Goal: Information Seeking & Learning: Learn about a topic

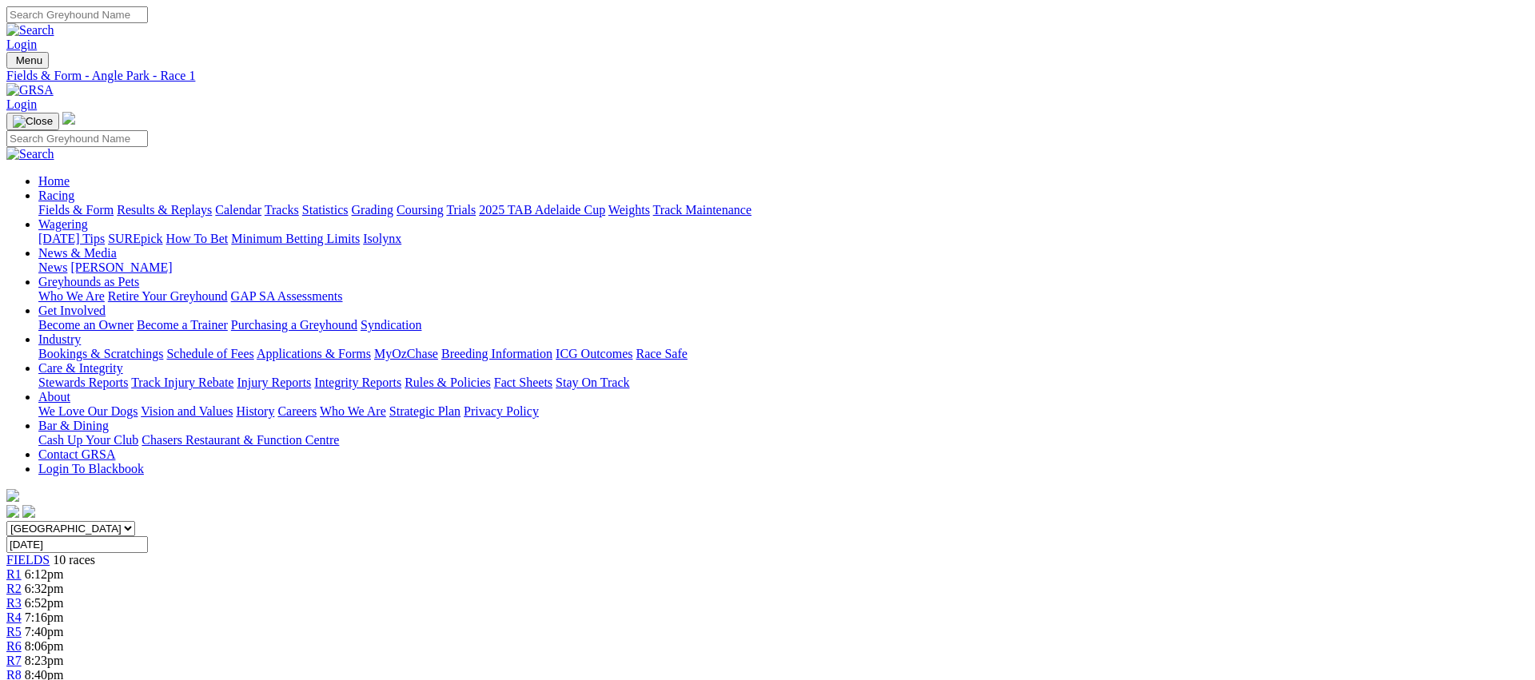
click at [504, 582] on div "R2 6:32pm" at bounding box center [767, 589] width 1522 height 14
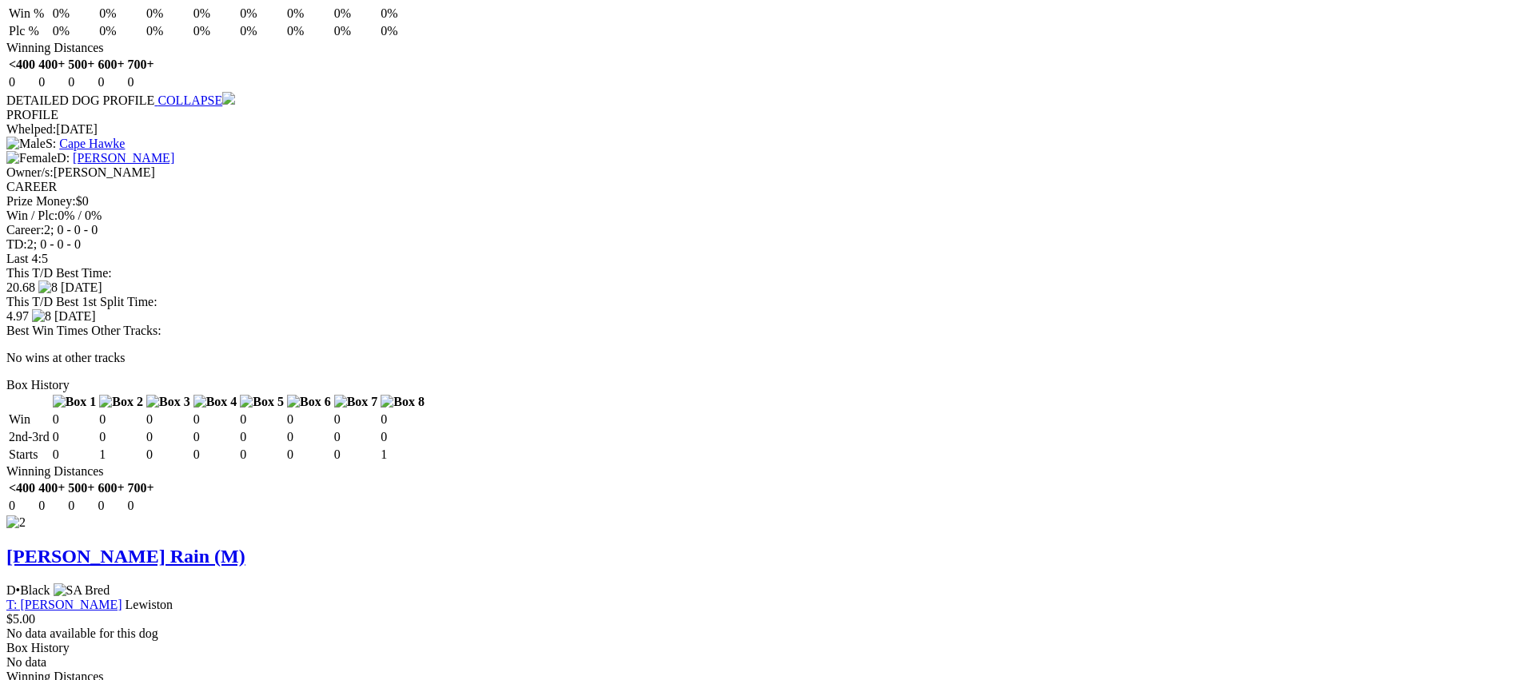
scroll to position [1784, 0]
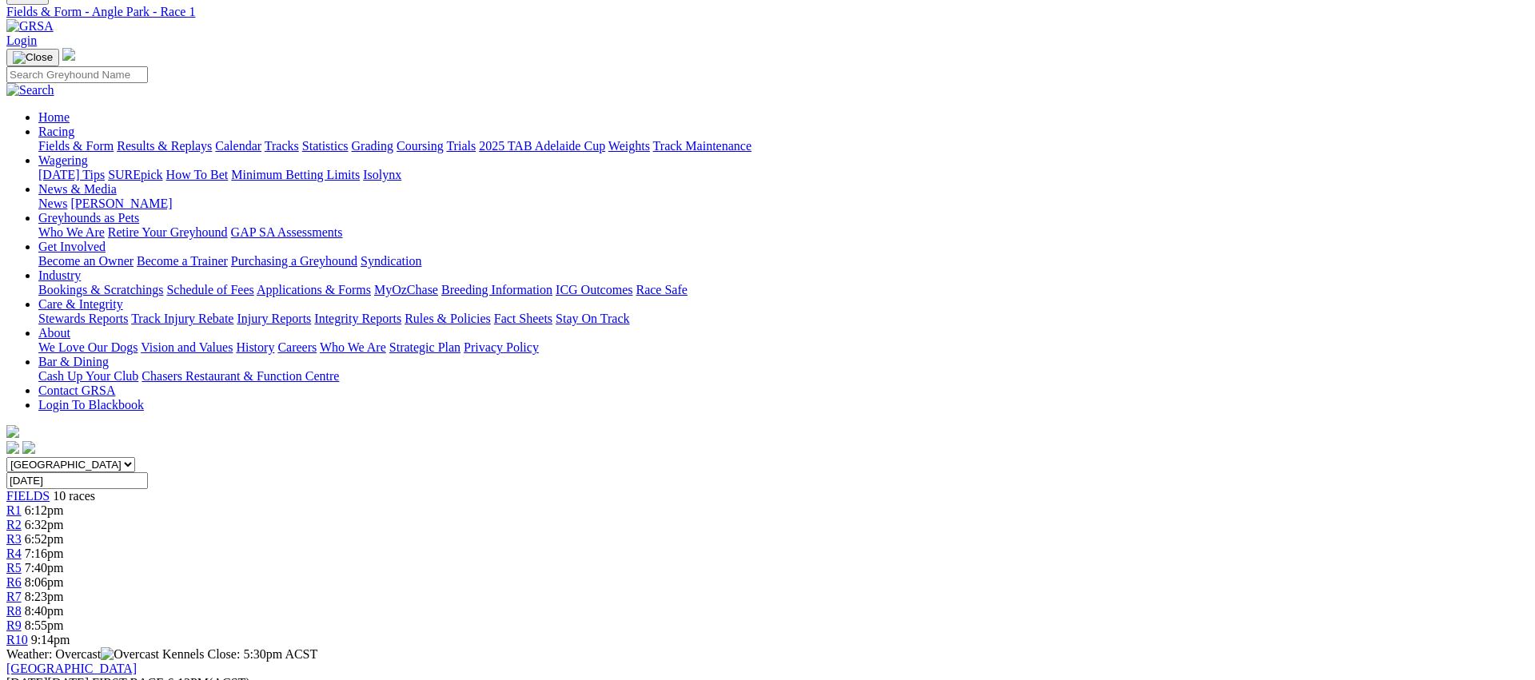
scroll to position [0, 0]
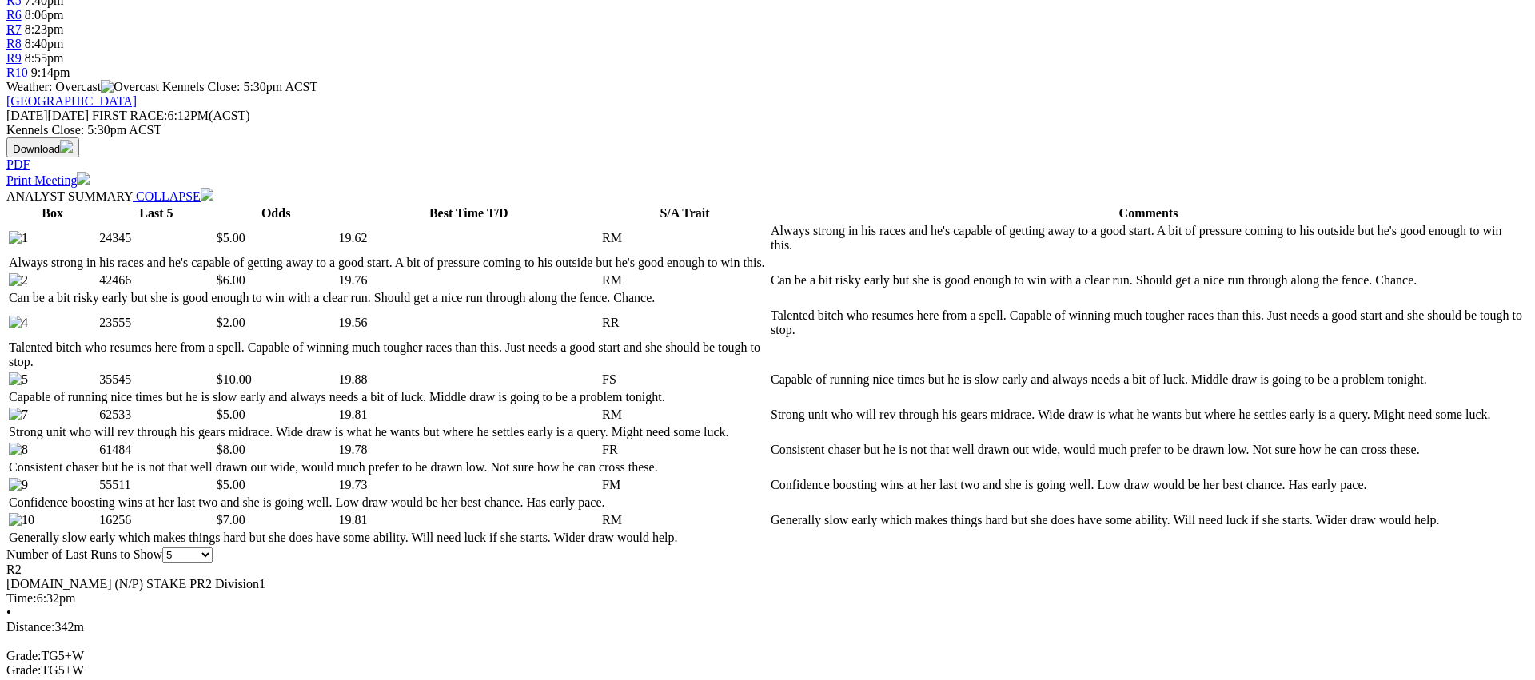
scroll to position [638, 0]
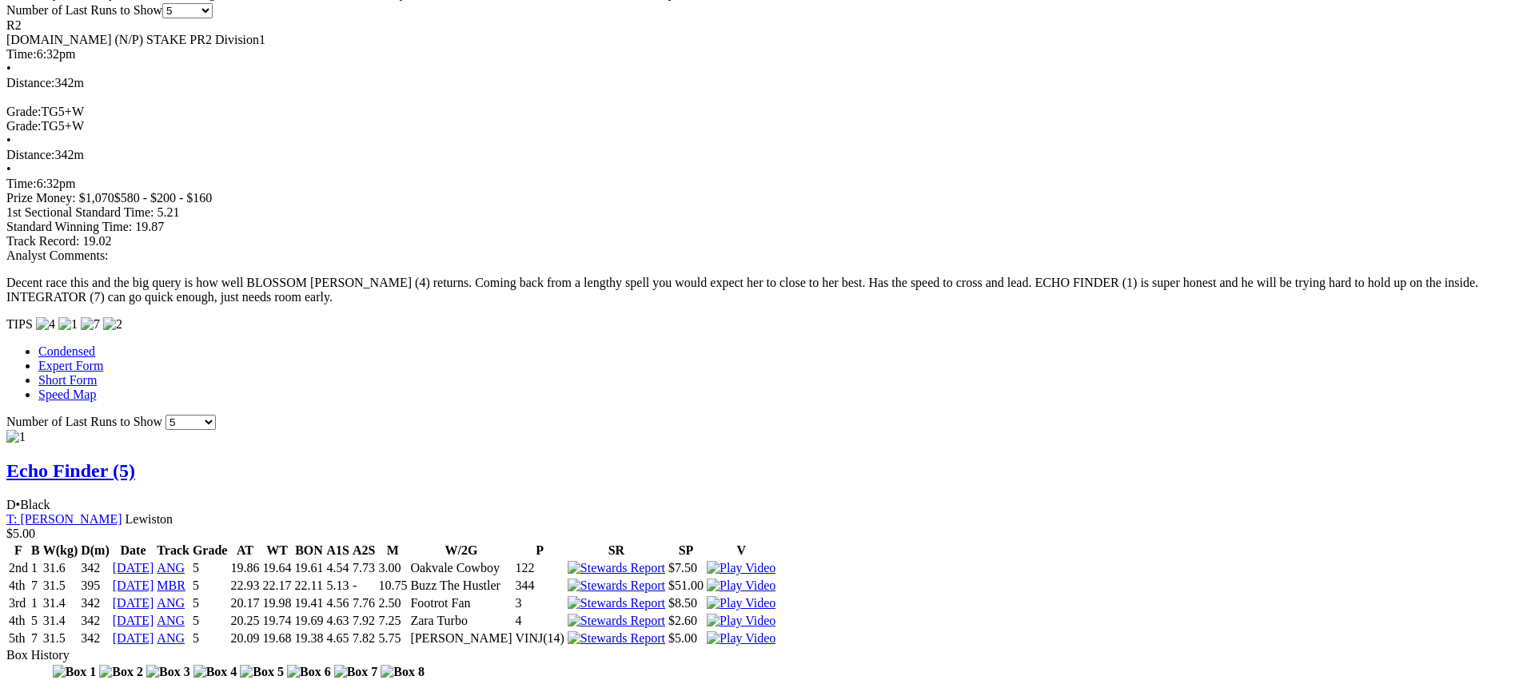
scroll to position [1175, 0]
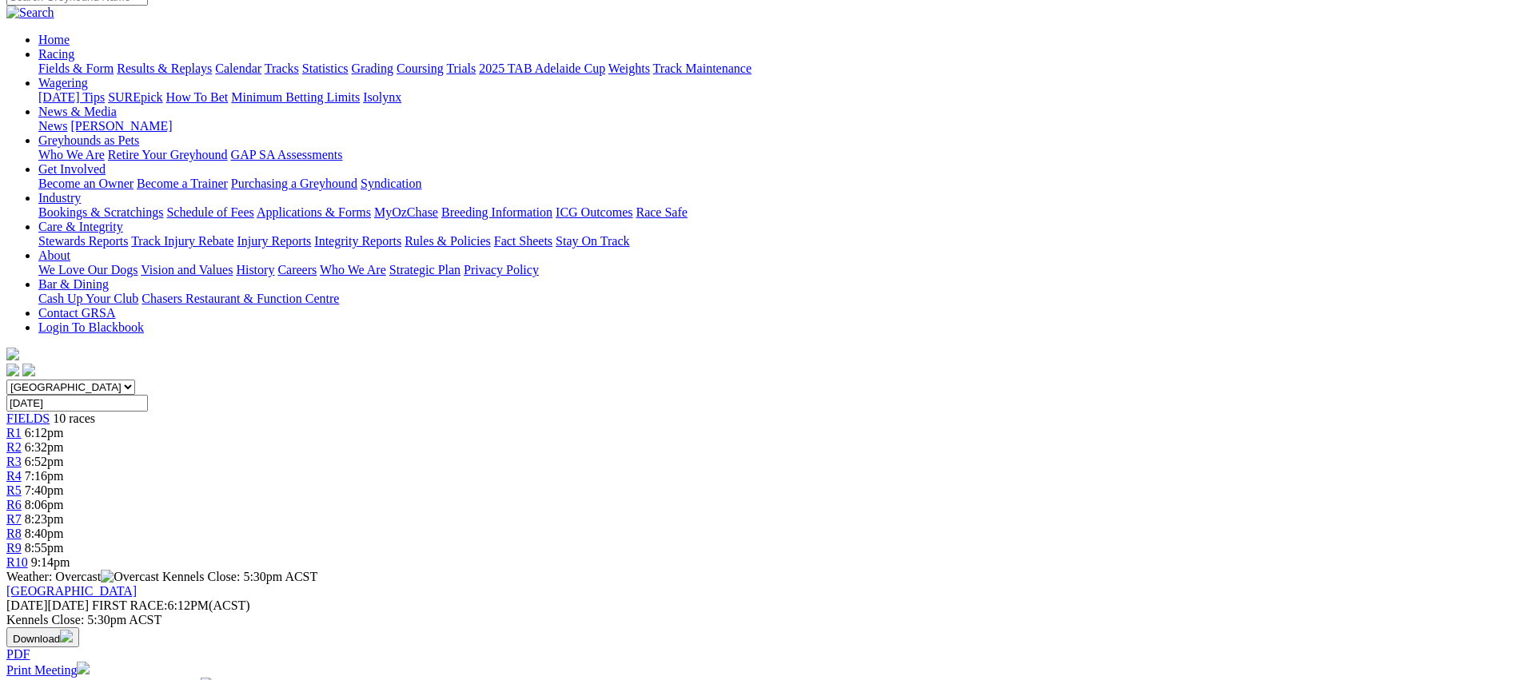
scroll to position [0, 0]
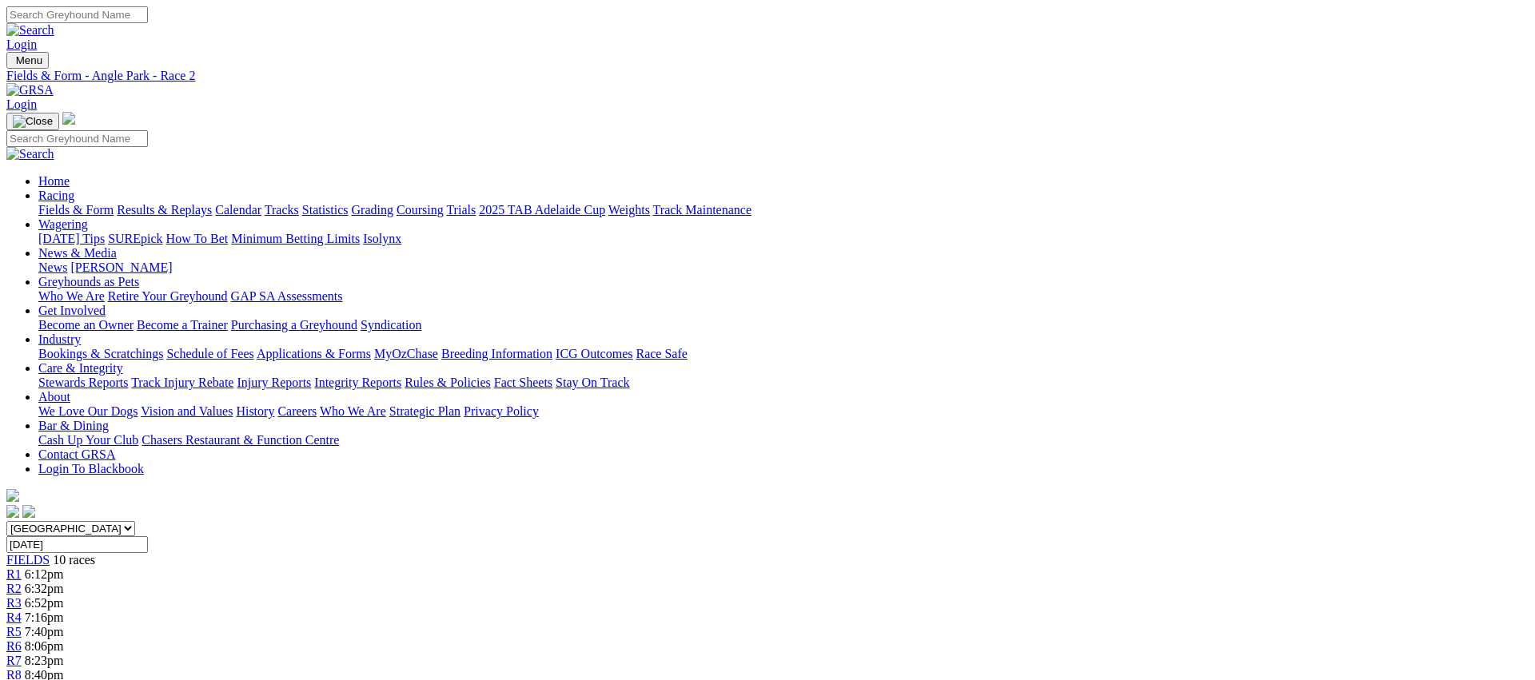
click at [22, 597] on span "R3" at bounding box center [13, 604] width 15 height 14
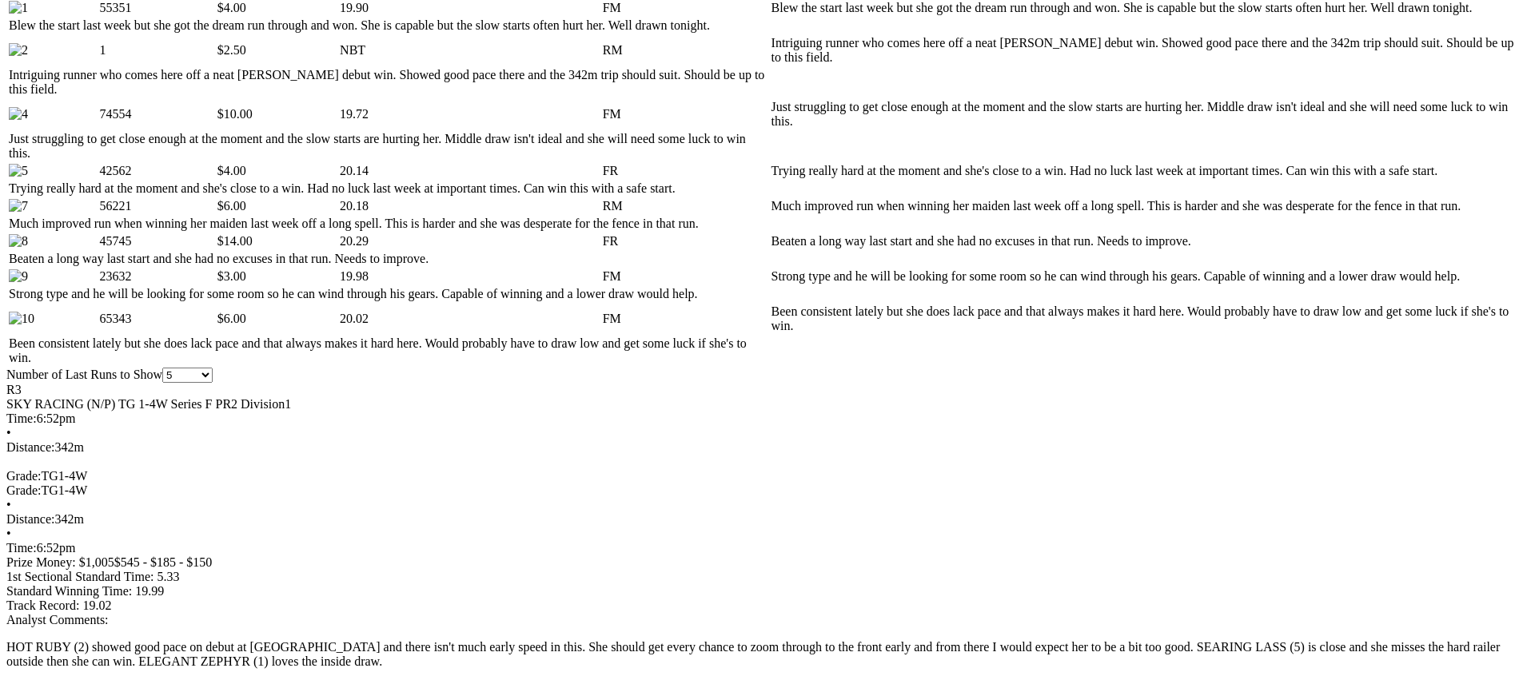
scroll to position [880, 0]
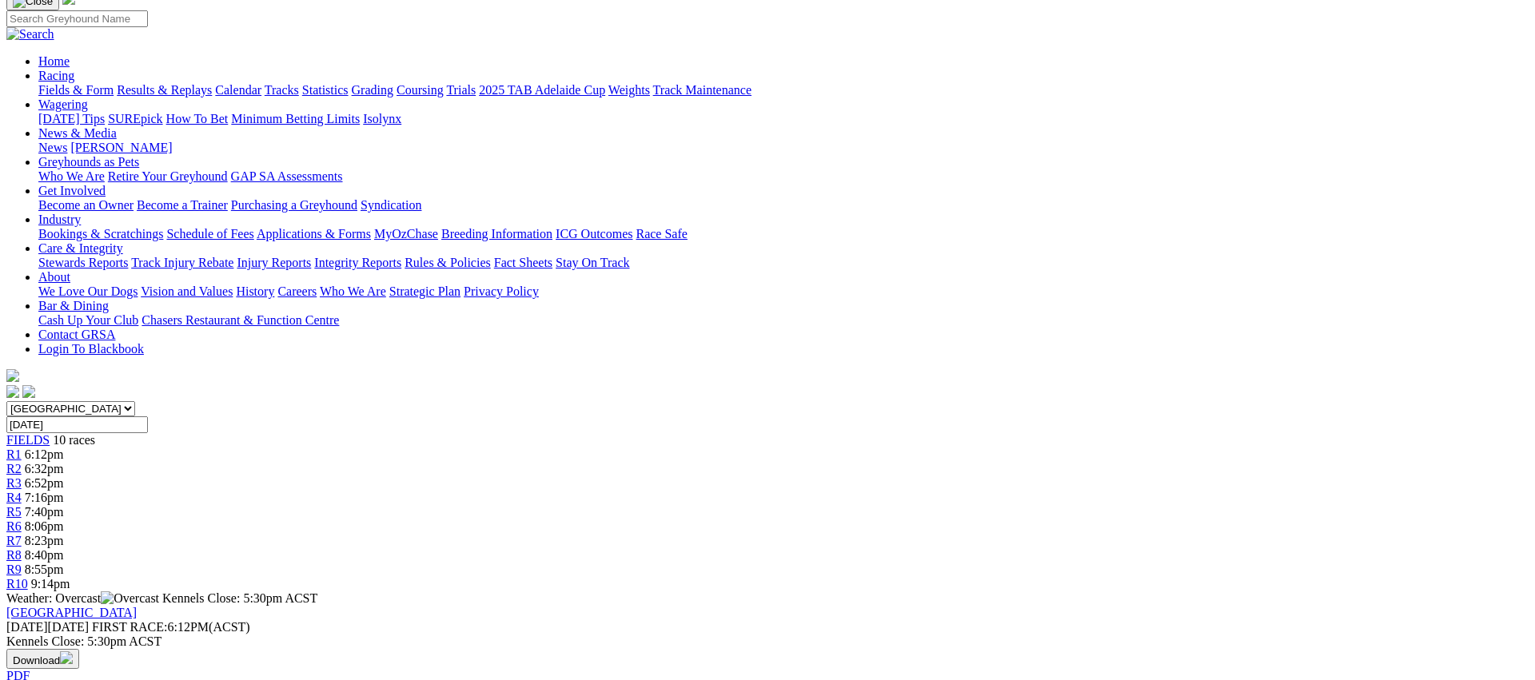
scroll to position [0, 0]
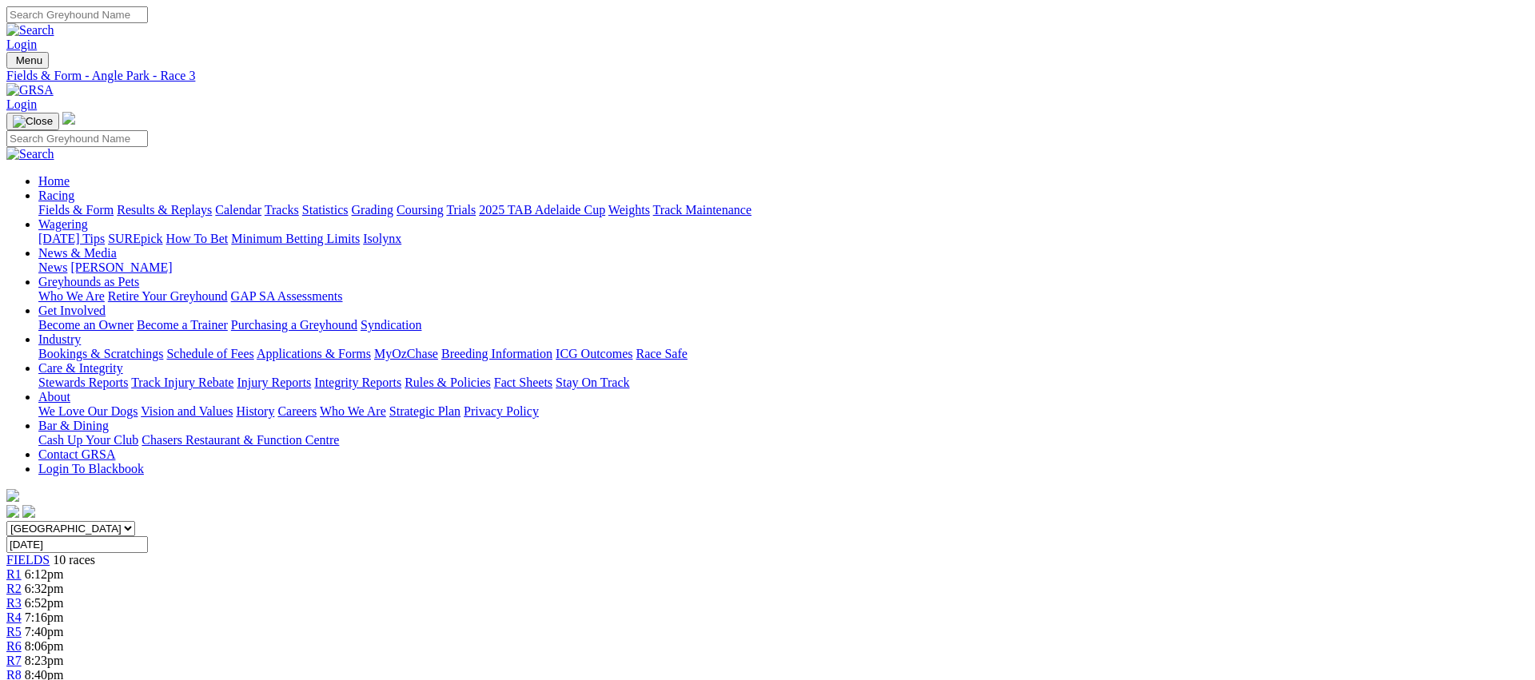
click at [684, 611] on div "R4 7:16pm" at bounding box center [767, 618] width 1522 height 14
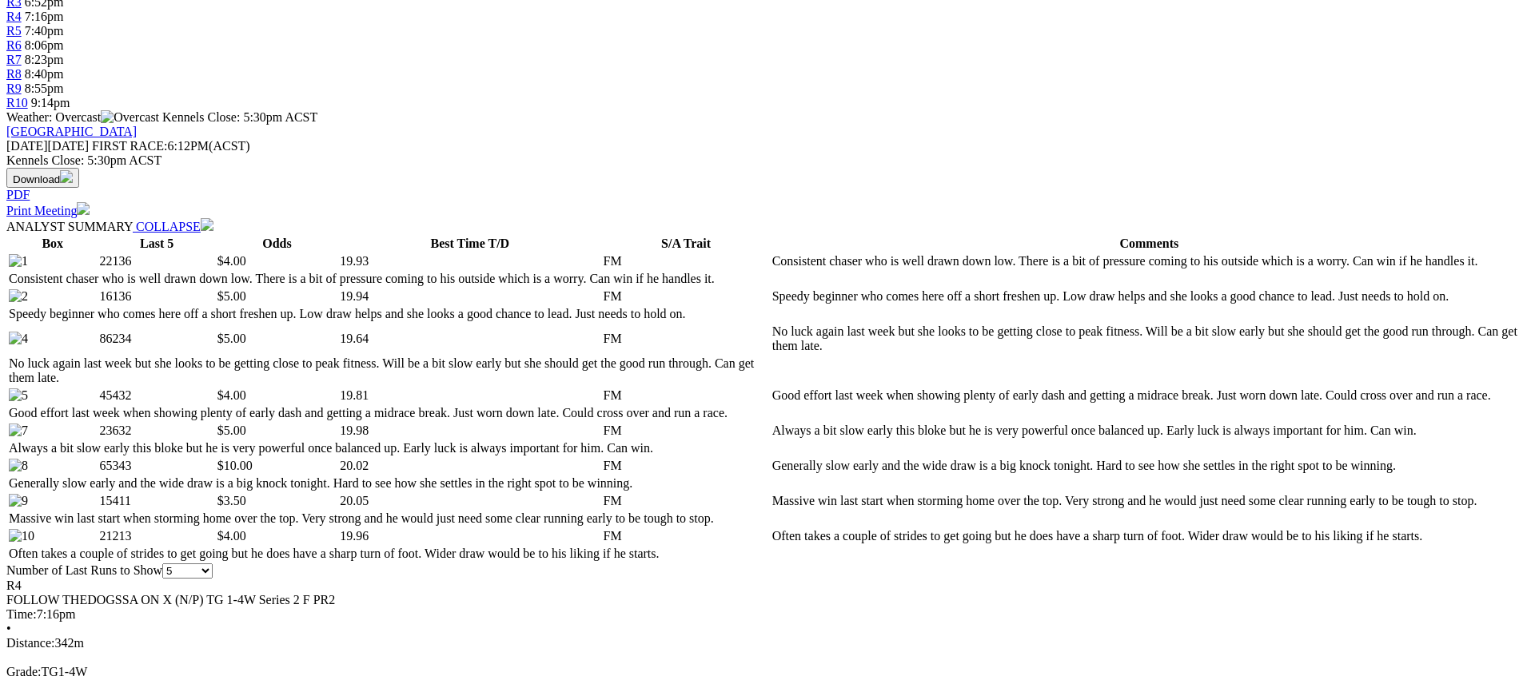
scroll to position [604, 0]
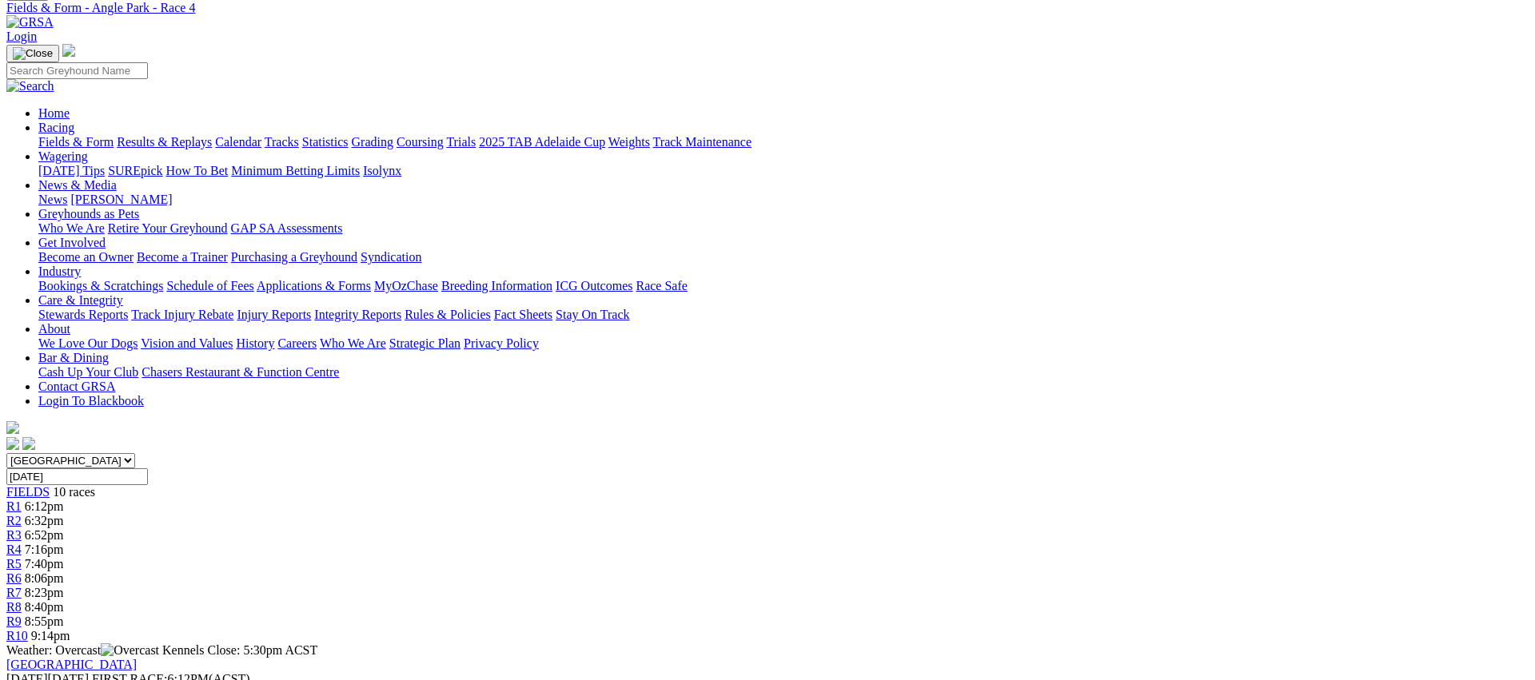
scroll to position [0, 0]
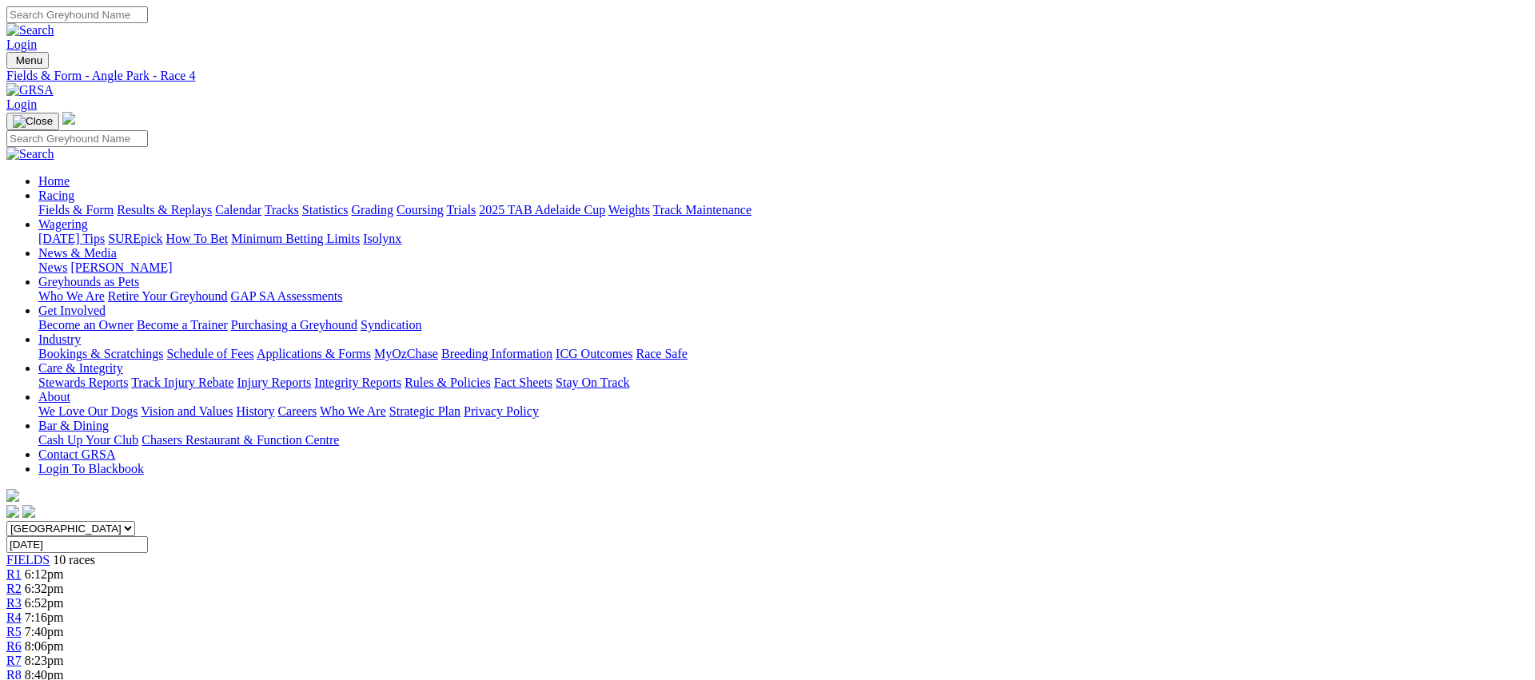
click at [64, 625] on span "7:40pm" at bounding box center [44, 632] width 39 height 14
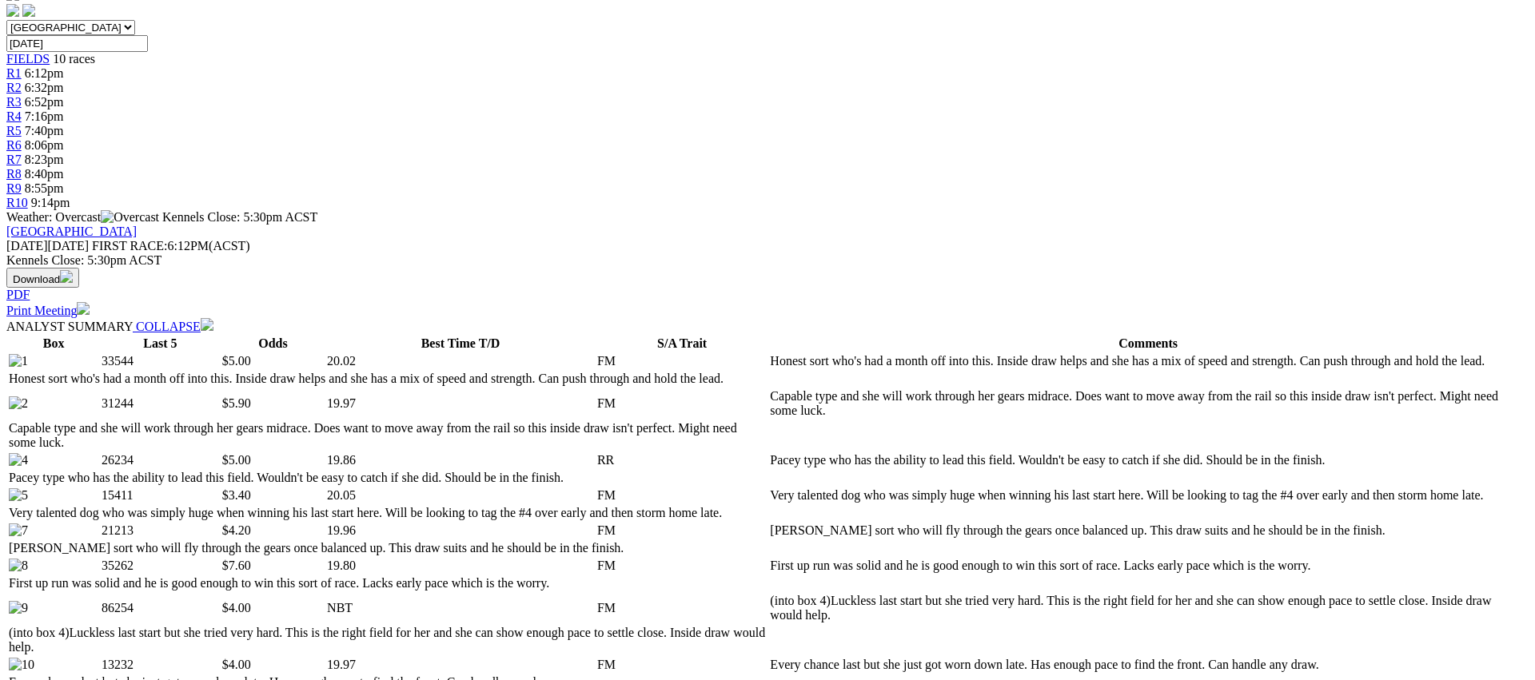
scroll to position [501, 0]
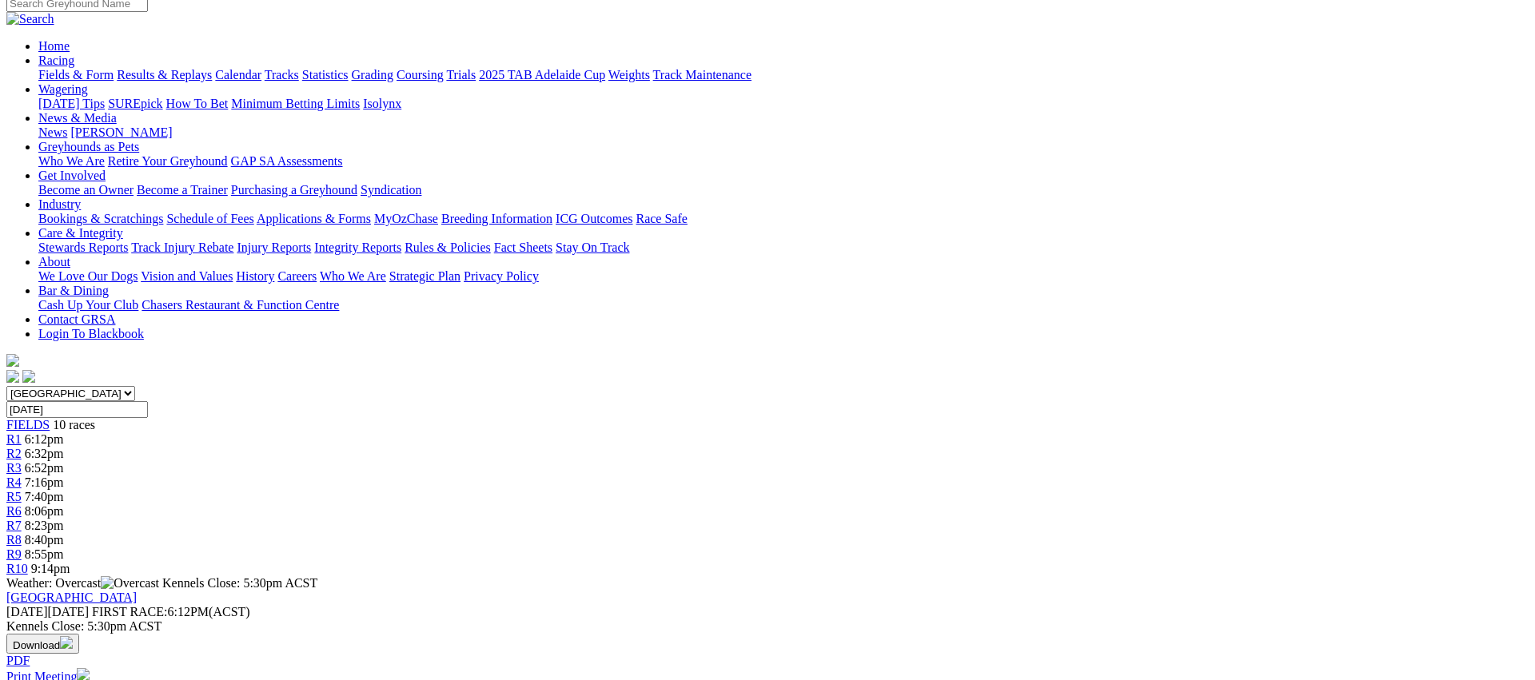
scroll to position [0, 0]
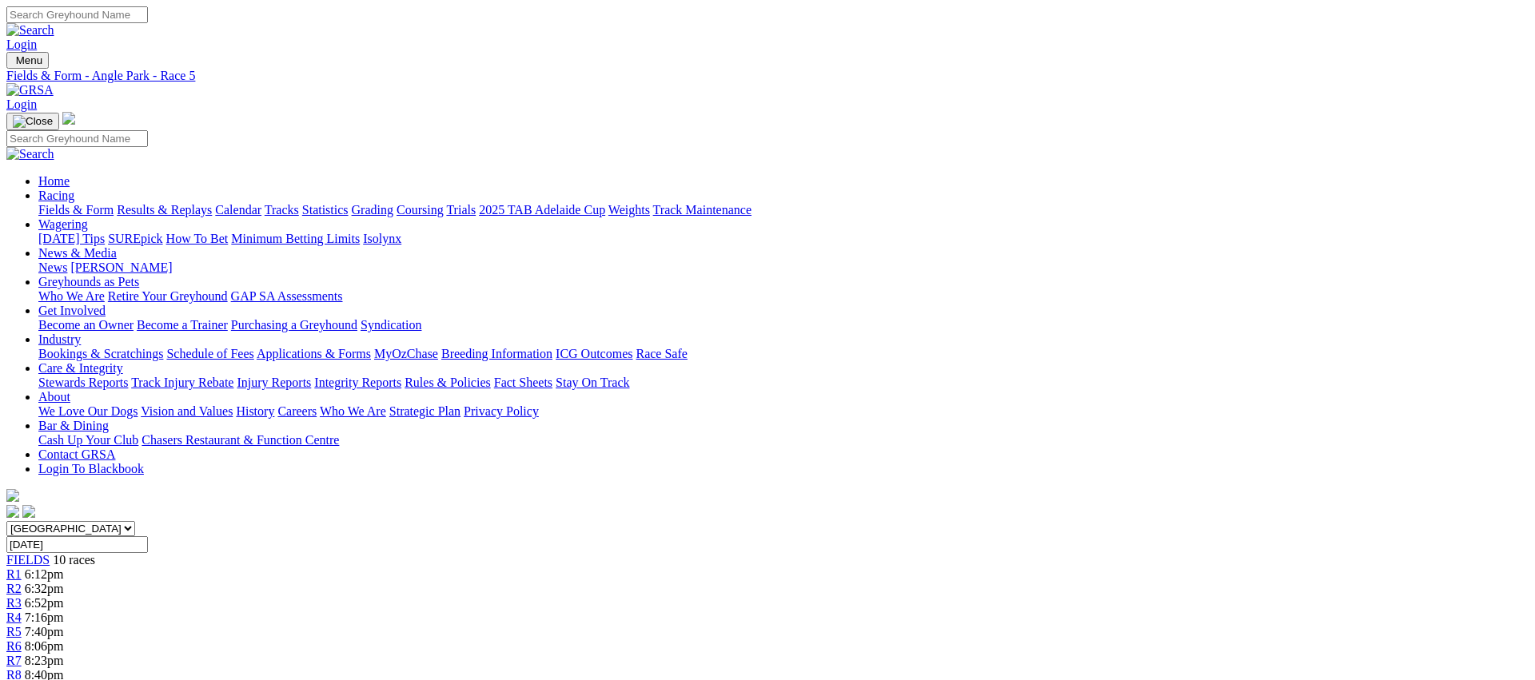
click at [22, 640] on span "R6" at bounding box center [13, 647] width 15 height 14
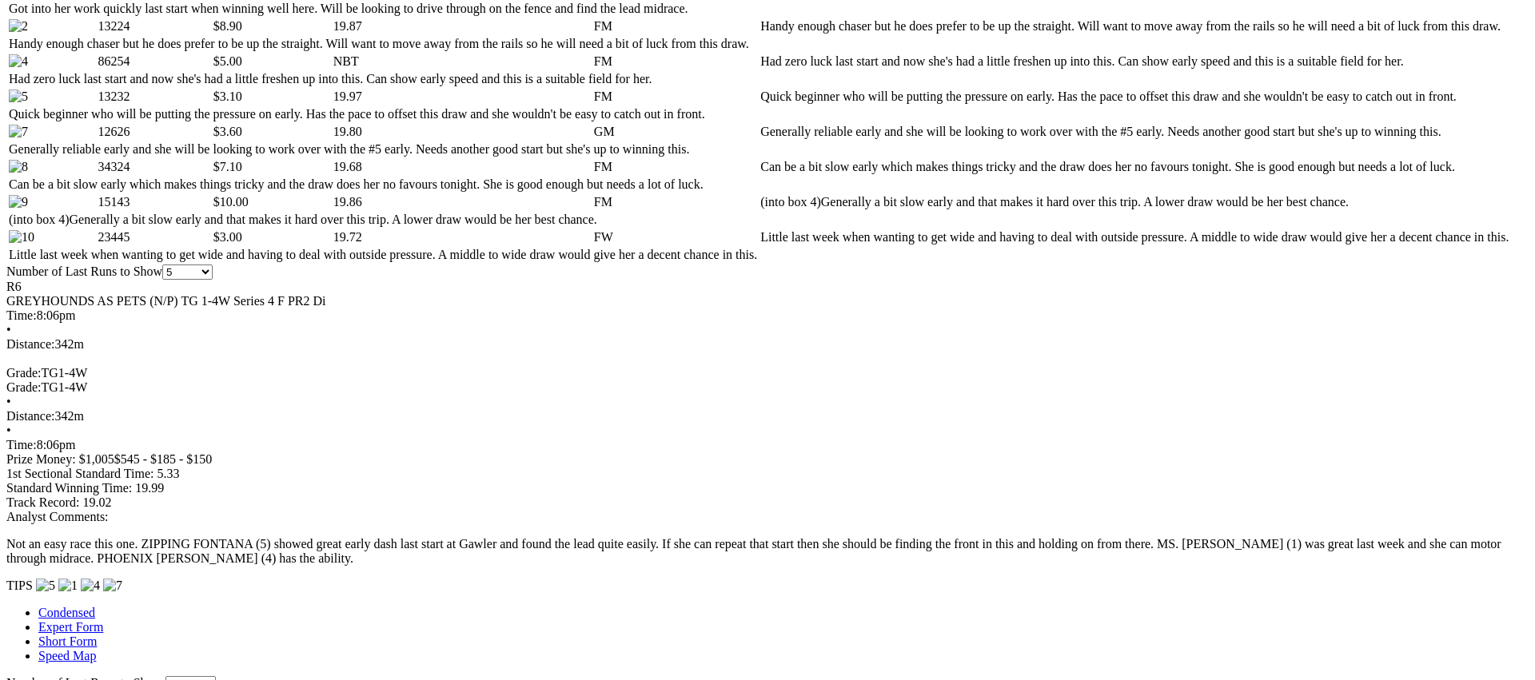
scroll to position [873, 0]
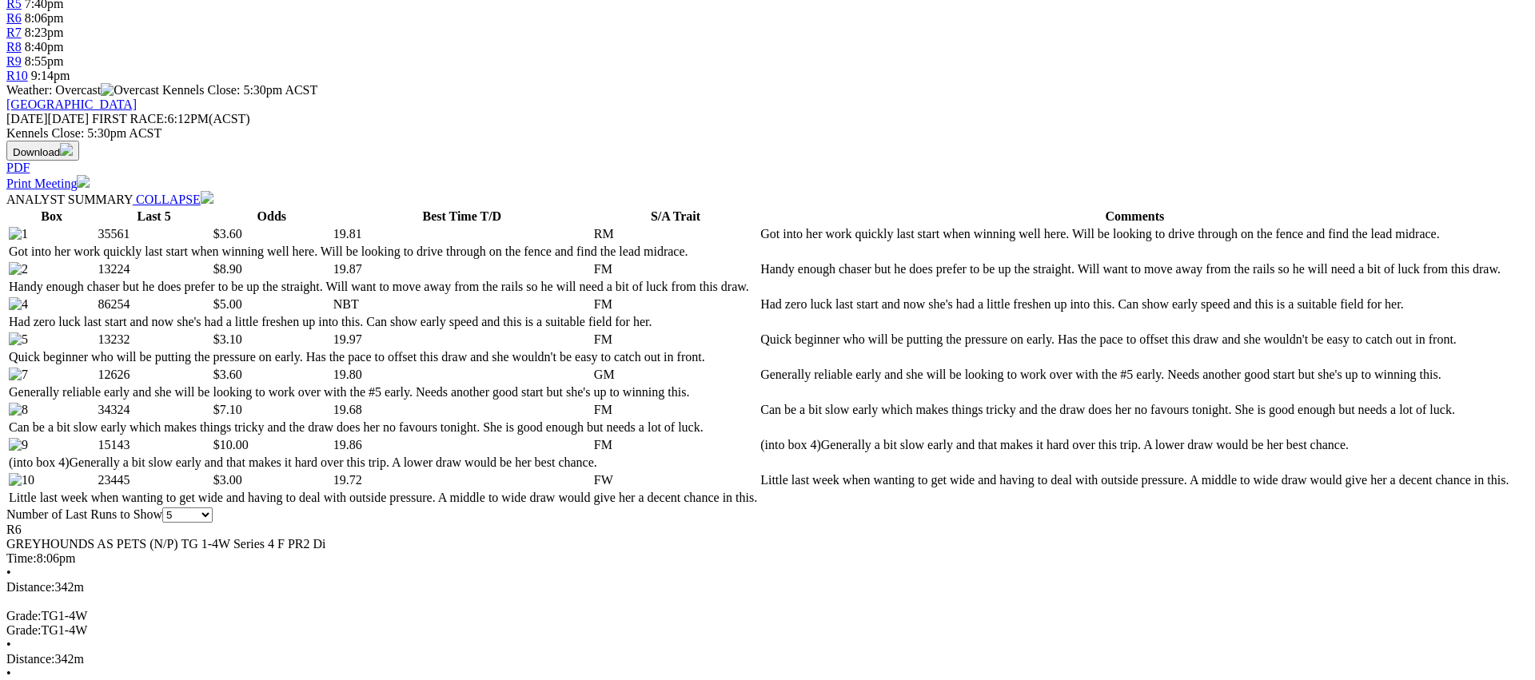
scroll to position [0, 0]
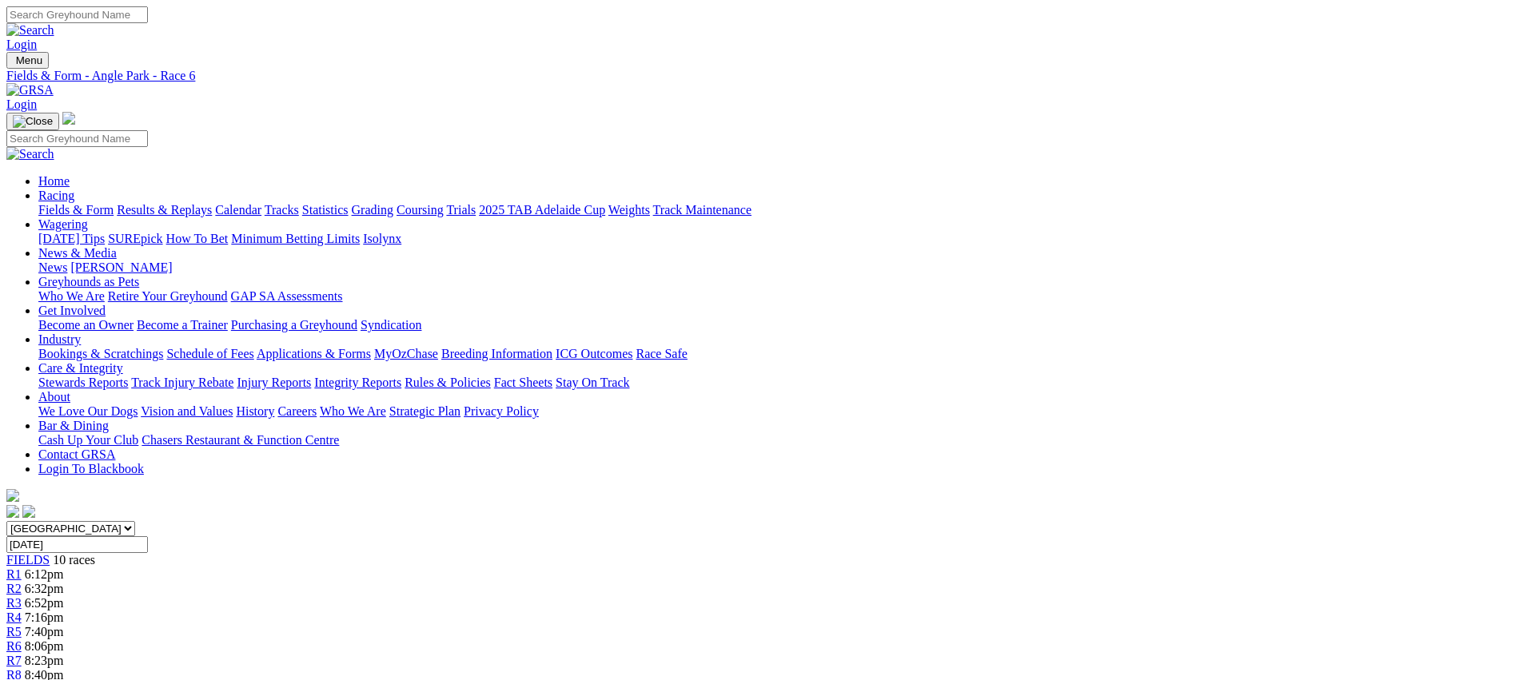
click at [22, 654] on link "R7" at bounding box center [13, 661] width 15 height 14
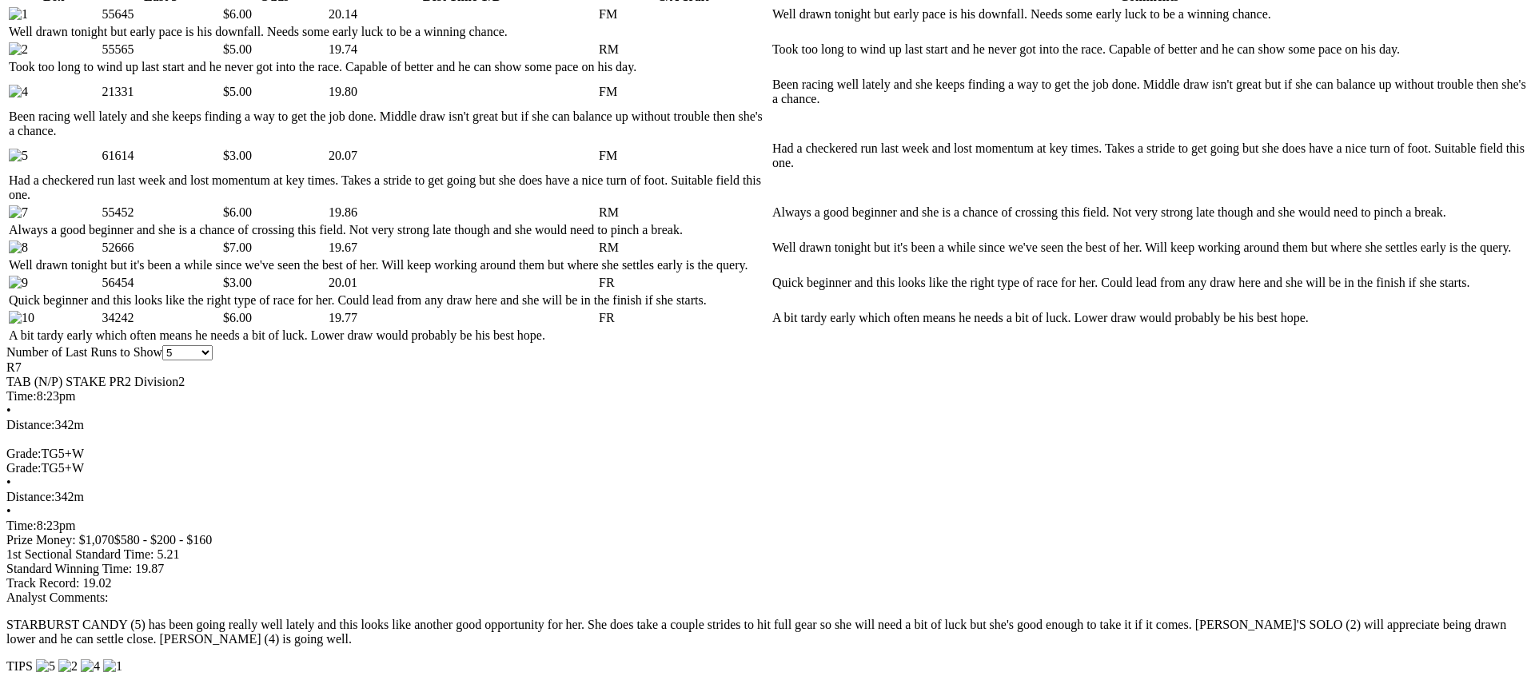
scroll to position [847, 0]
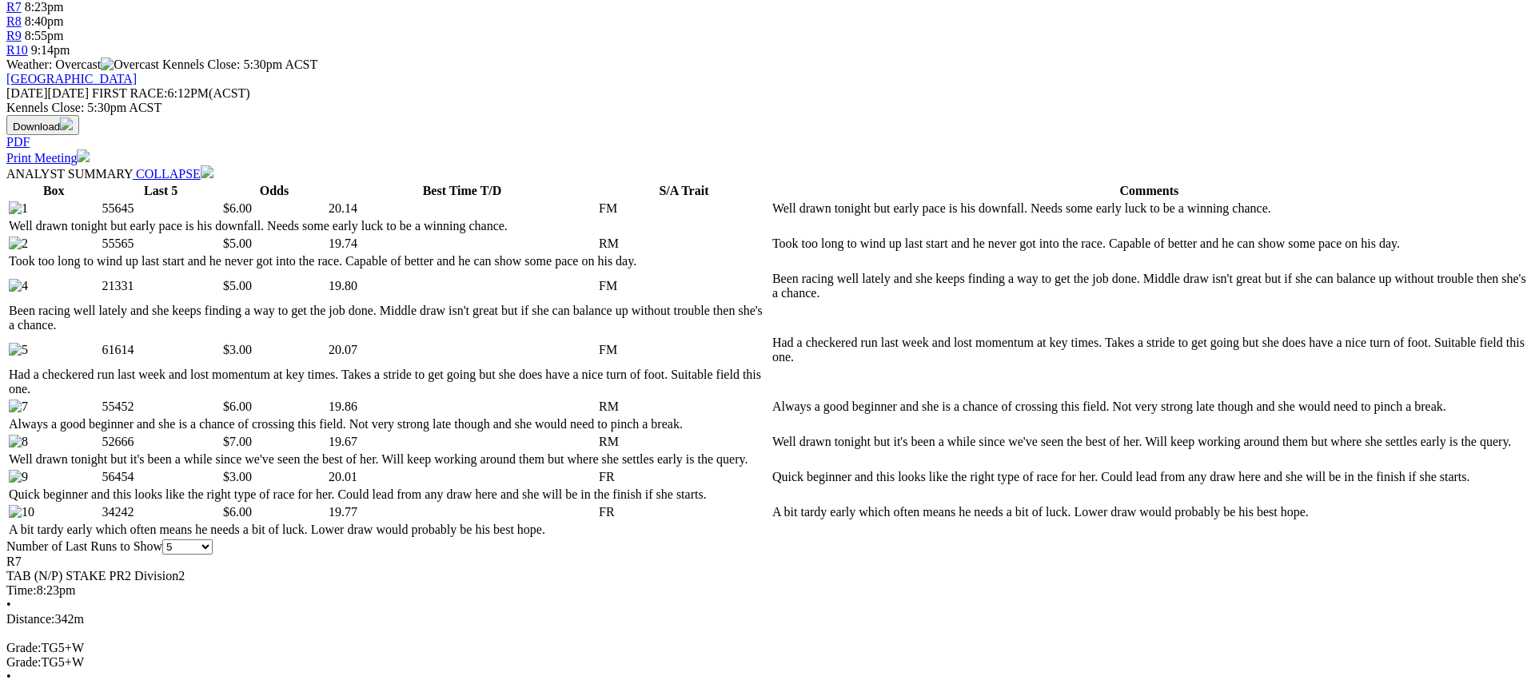
scroll to position [0, 0]
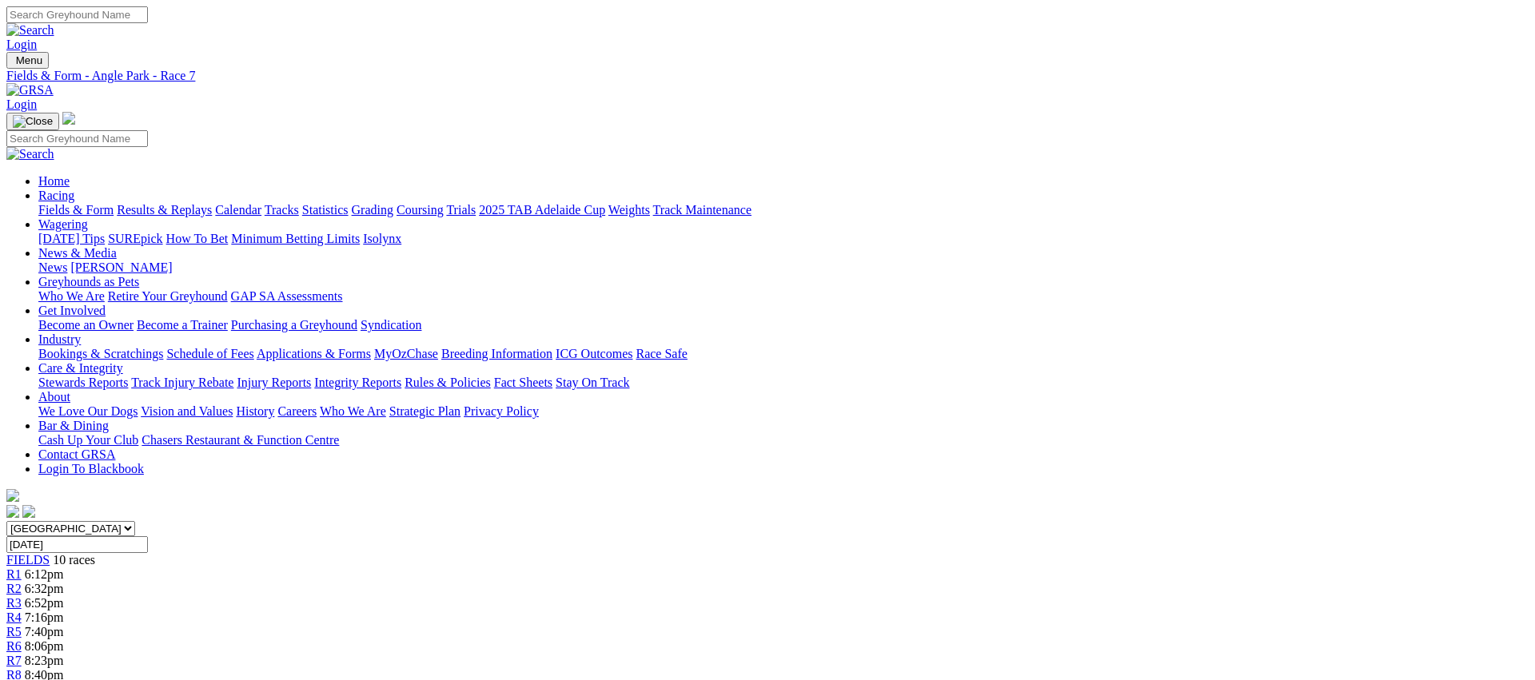
click at [22, 668] on span "R8" at bounding box center [13, 675] width 15 height 14
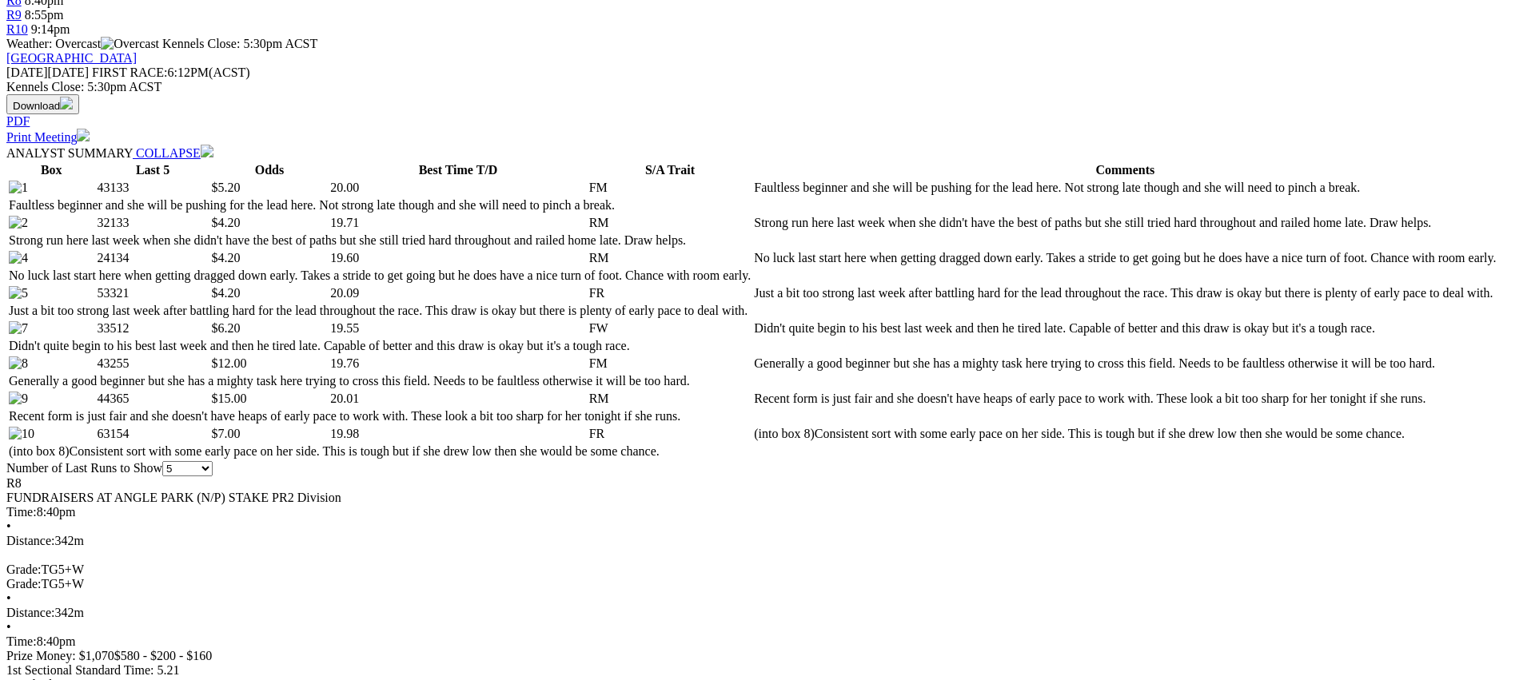
scroll to position [676, 0]
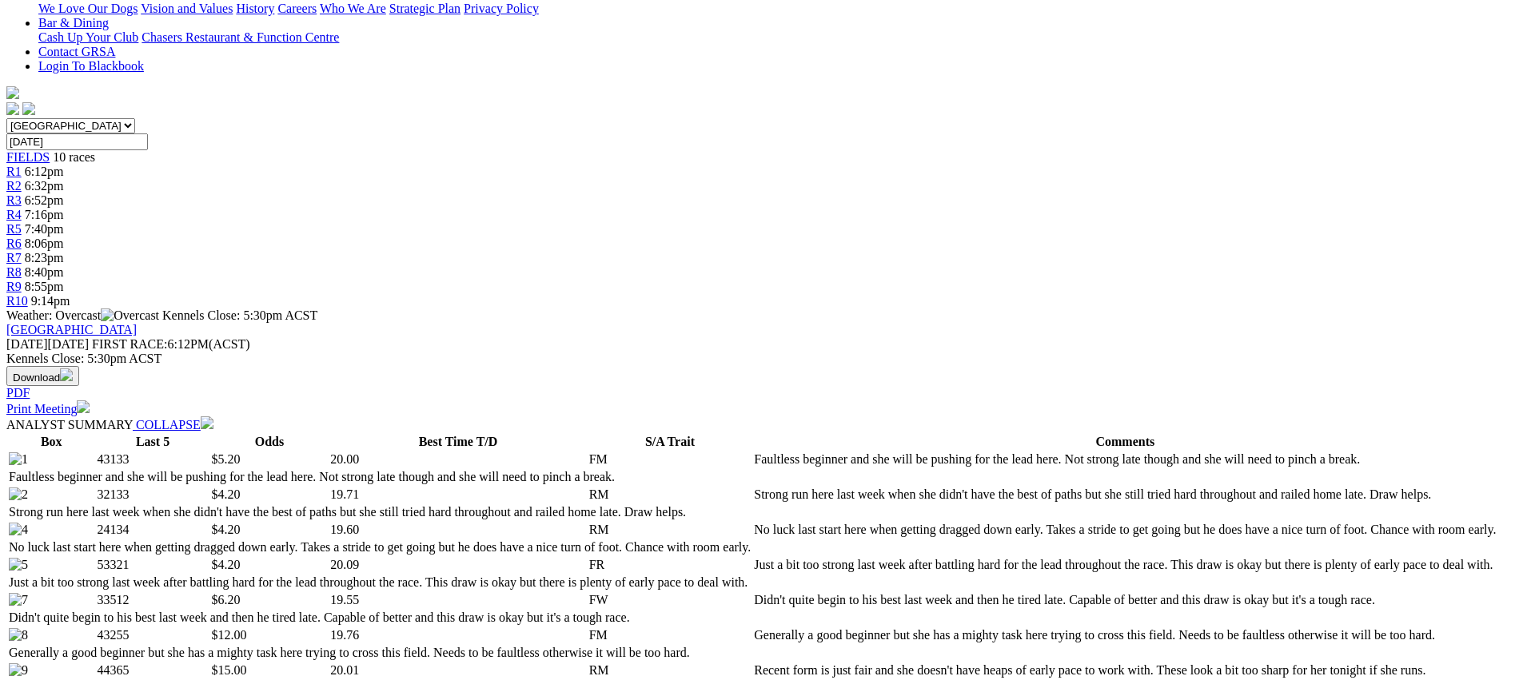
scroll to position [0, 0]
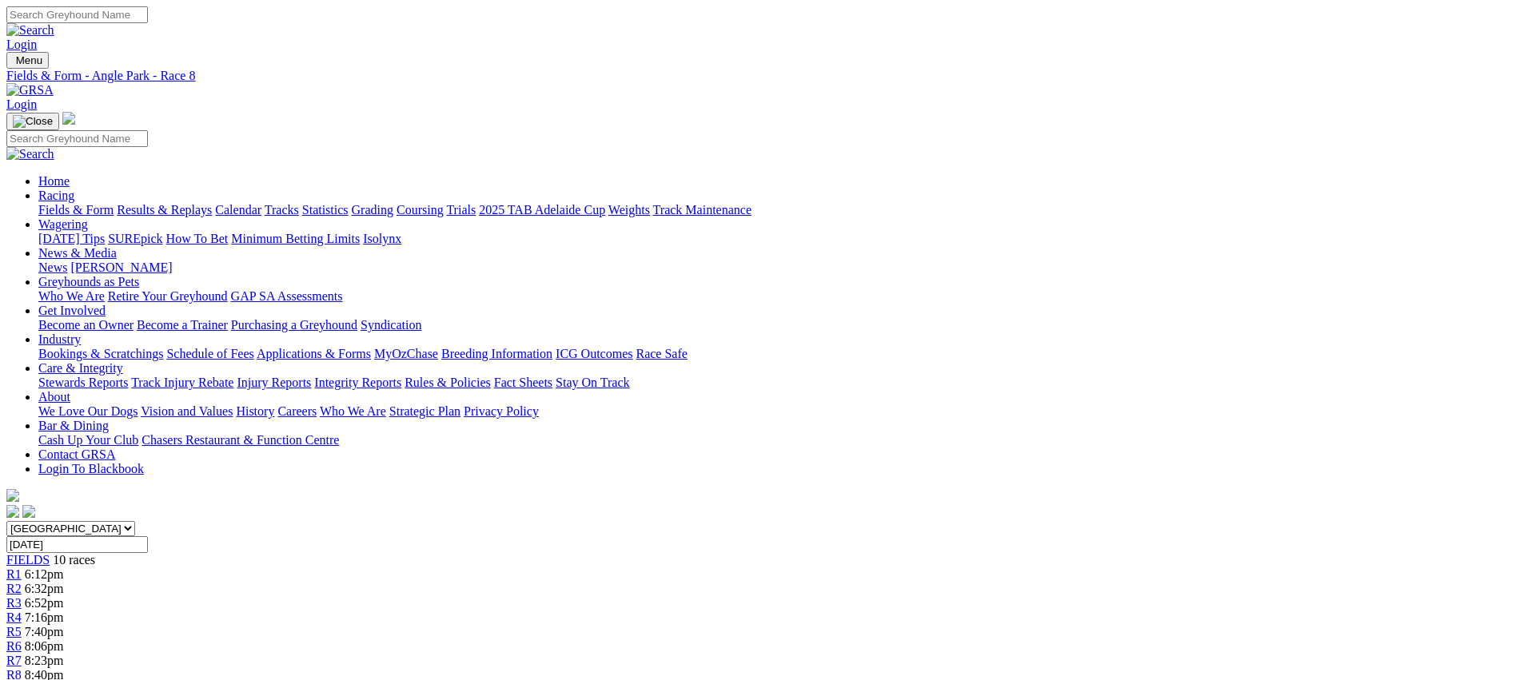
click at [64, 680] on span "8:55pm" at bounding box center [44, 690] width 39 height 14
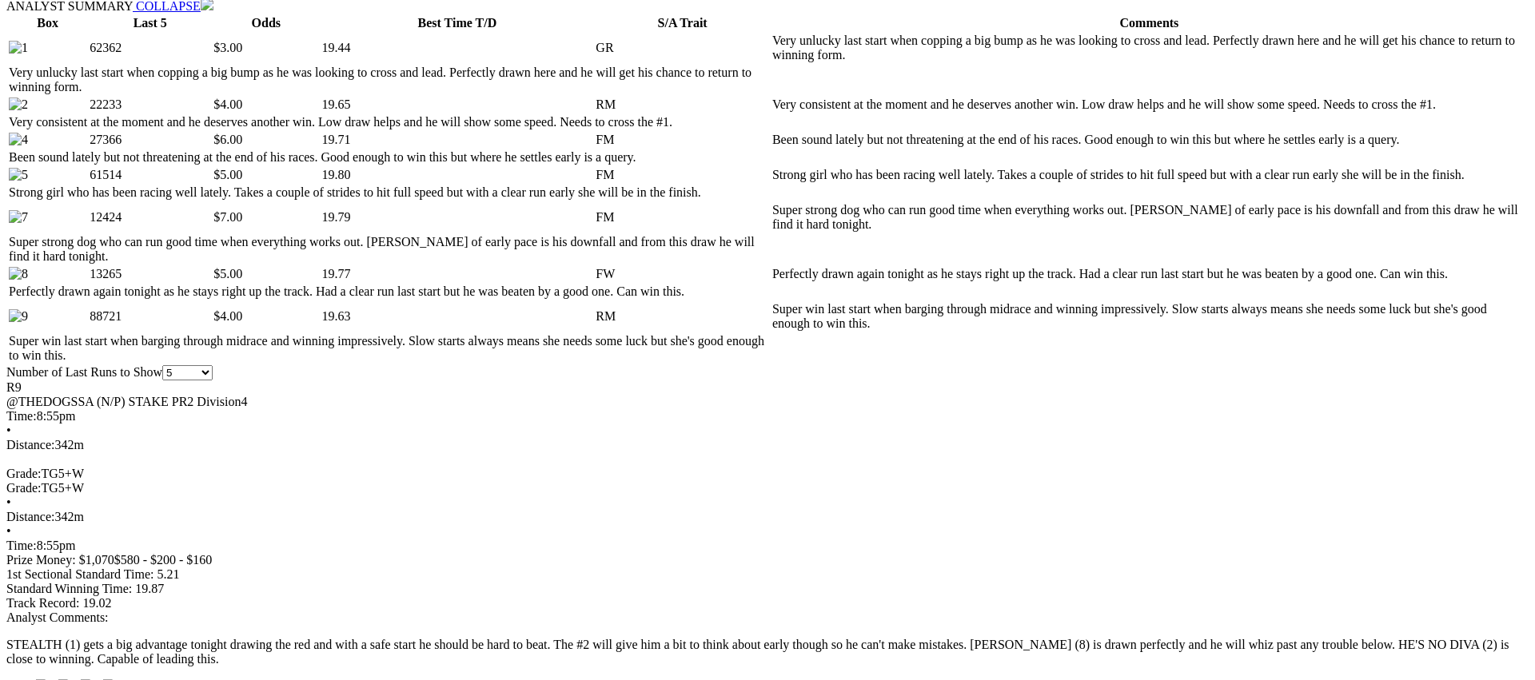
scroll to position [823, 0]
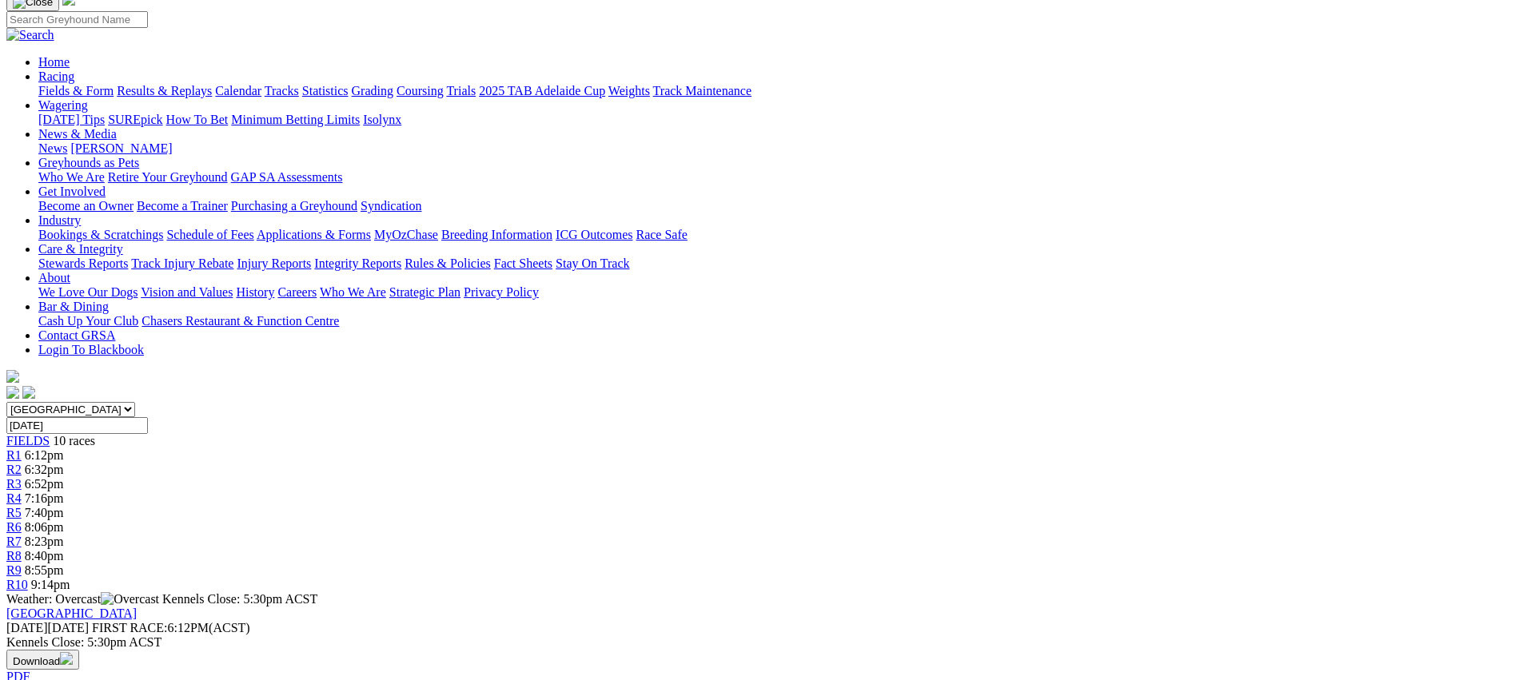
scroll to position [0, 0]
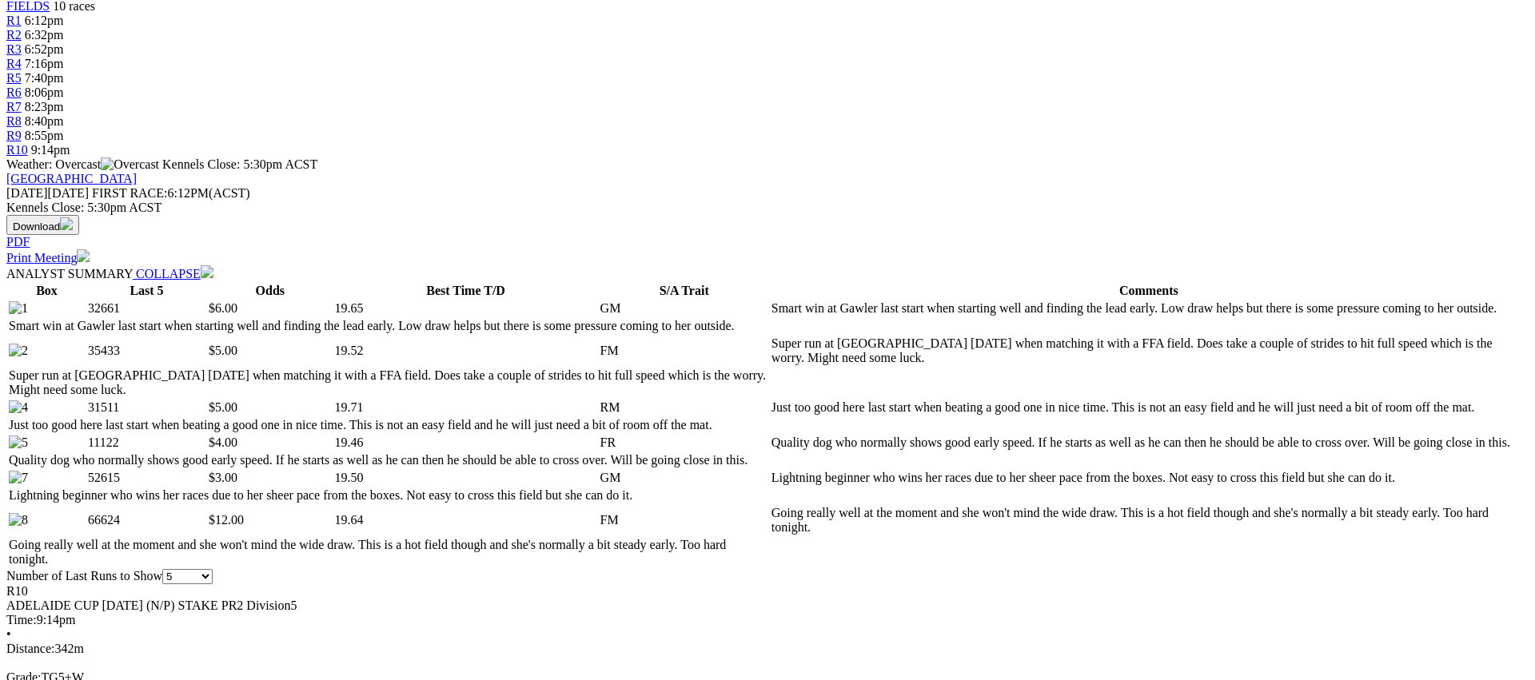
scroll to position [558, 0]
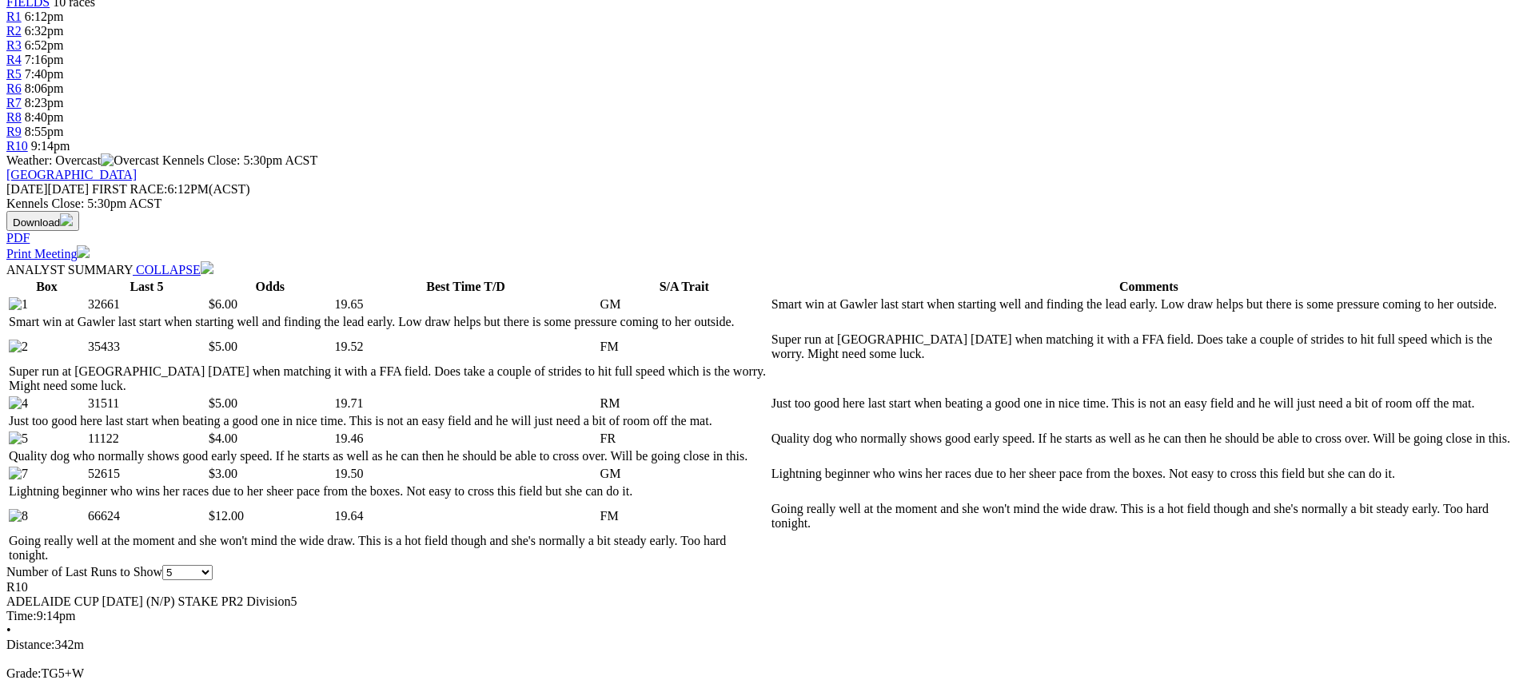
drag, startPoint x: 1277, startPoint y: 489, endPoint x: 1289, endPoint y: 429, distance: 61.2
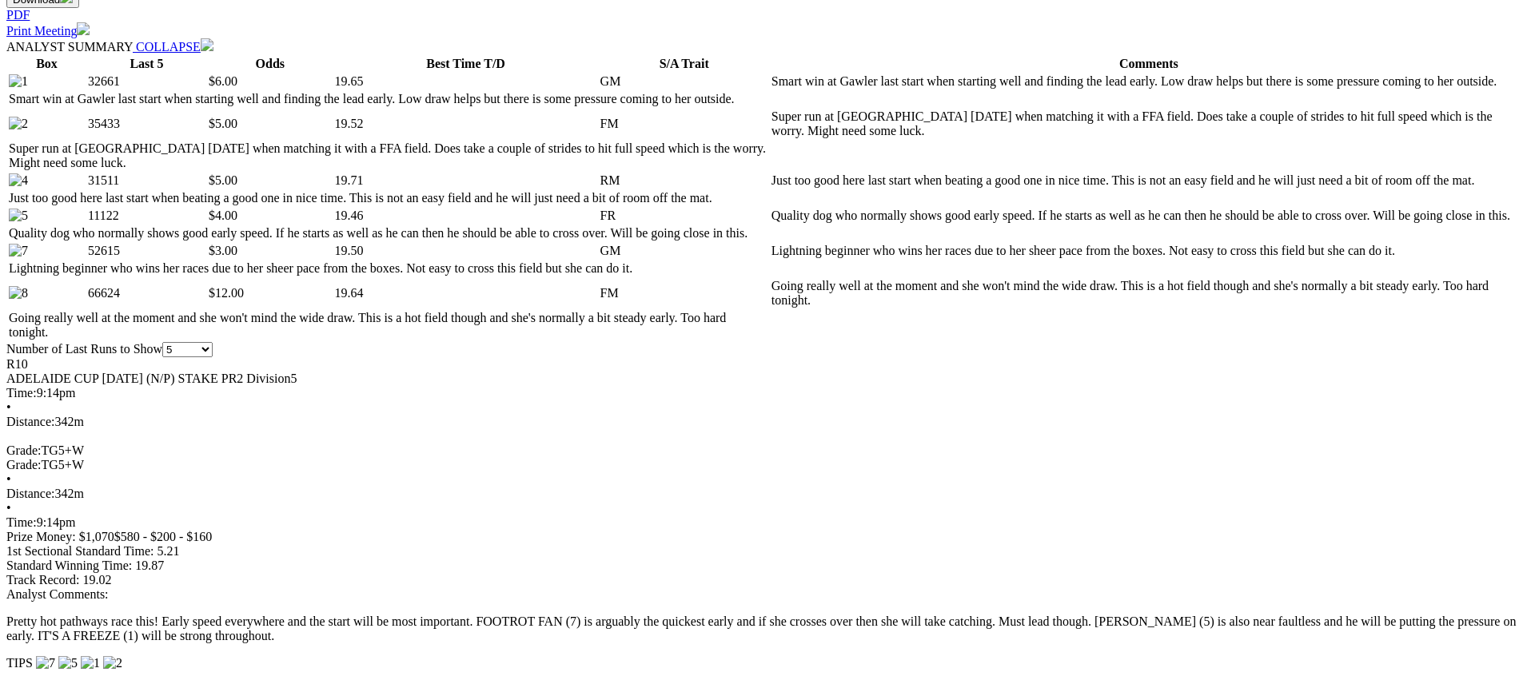
scroll to position [0, 0]
